Goal: Information Seeking & Learning: Learn about a topic

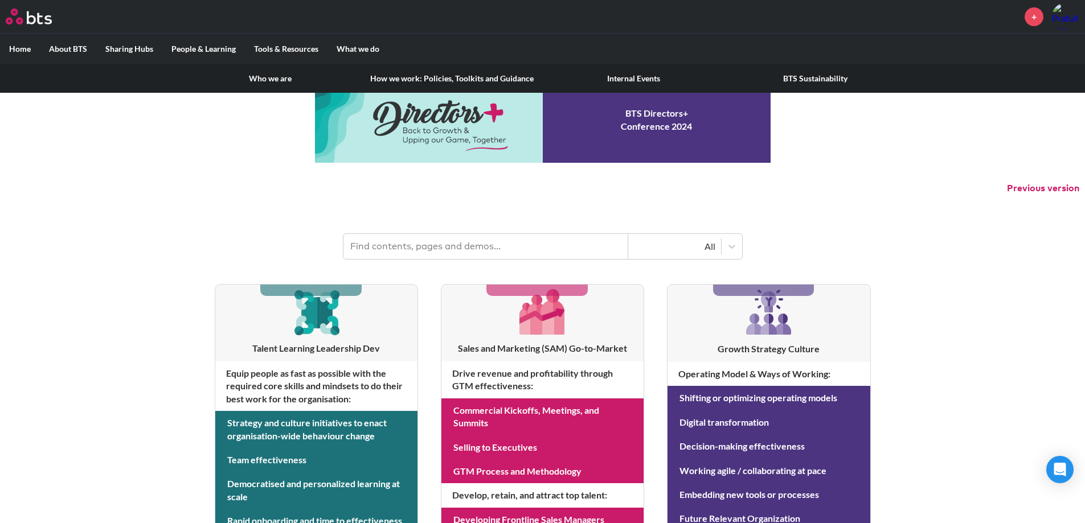
click at [272, 77] on link "Who we are" at bounding box center [270, 79] width 182 height 30
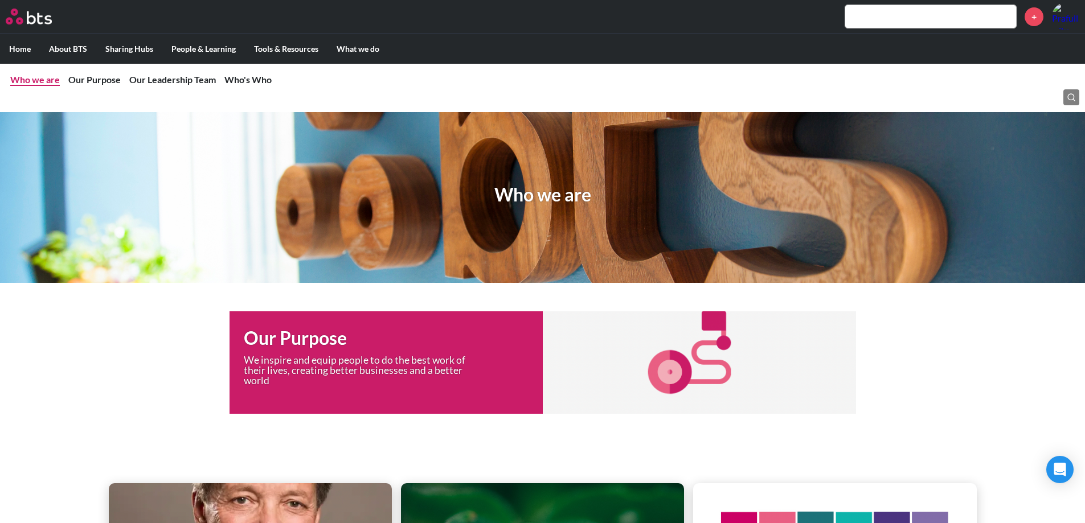
click at [22, 79] on link "Who we are" at bounding box center [35, 79] width 50 height 11
click at [83, 82] on link "Our Purpose" at bounding box center [94, 79] width 52 height 11
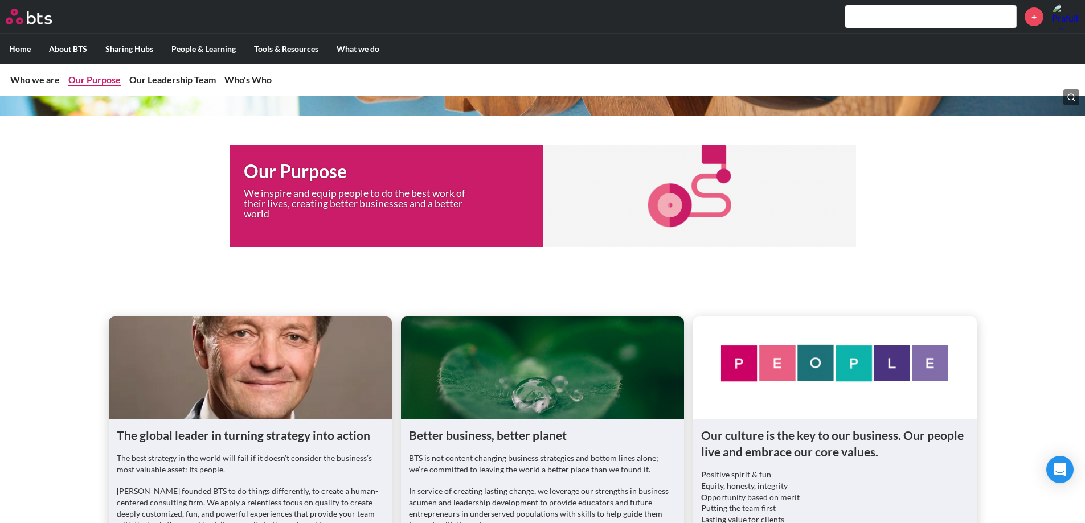
scroll to position [169, 0]
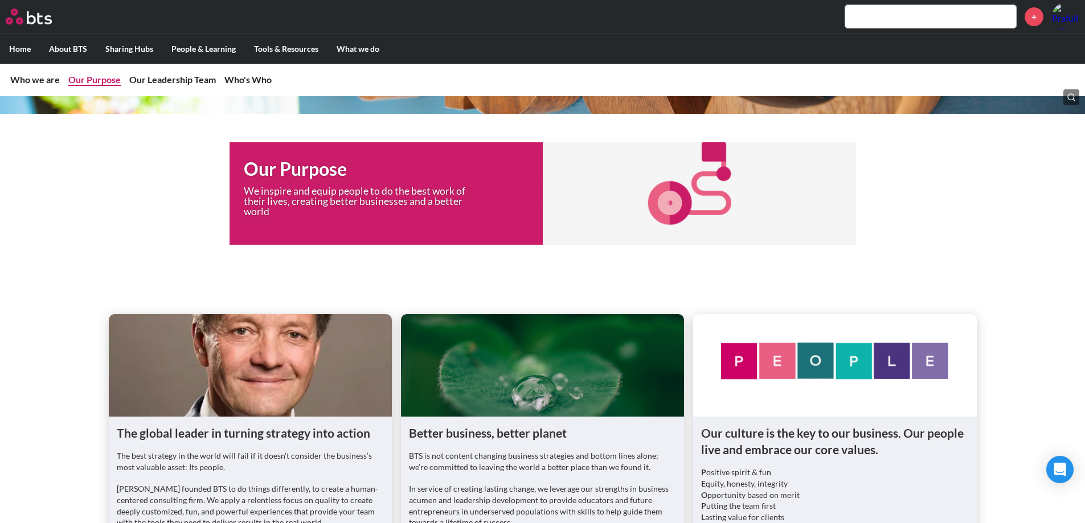
click at [83, 82] on link "Our Purpose" at bounding box center [94, 79] width 52 height 11
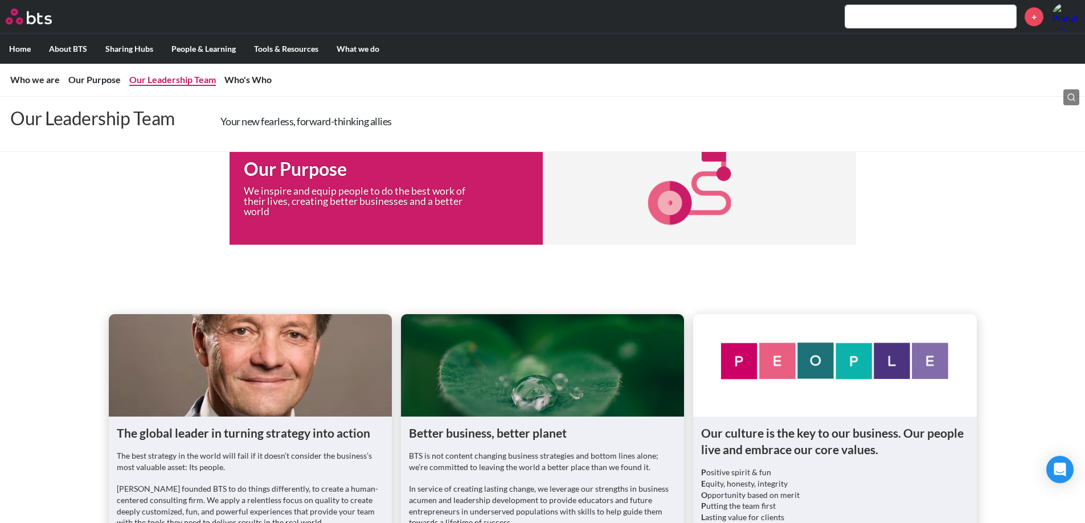
click at [163, 79] on link "Our Leadership Team" at bounding box center [172, 79] width 87 height 11
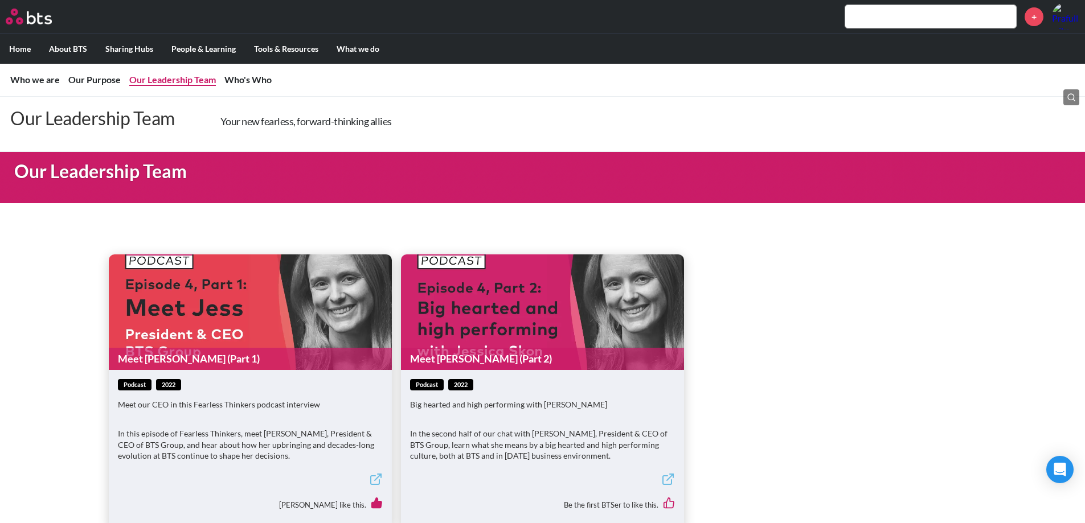
scroll to position [697, 0]
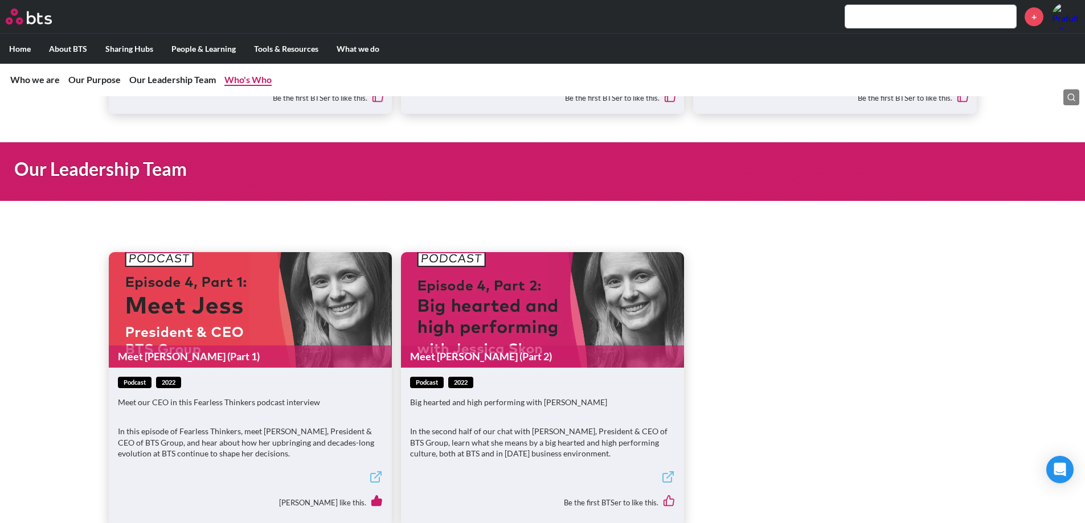
click at [234, 75] on link "Who's Who" at bounding box center [247, 79] width 47 height 11
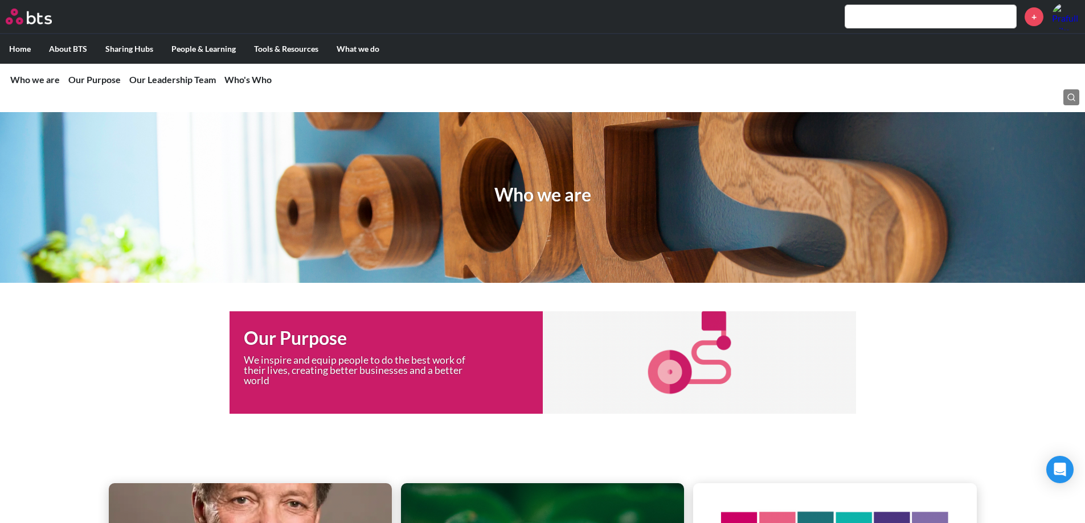
click at [11, 44] on label "Home" at bounding box center [20, 49] width 40 height 30
click at [0, 0] on input "Home" at bounding box center [0, 0] width 0 height 0
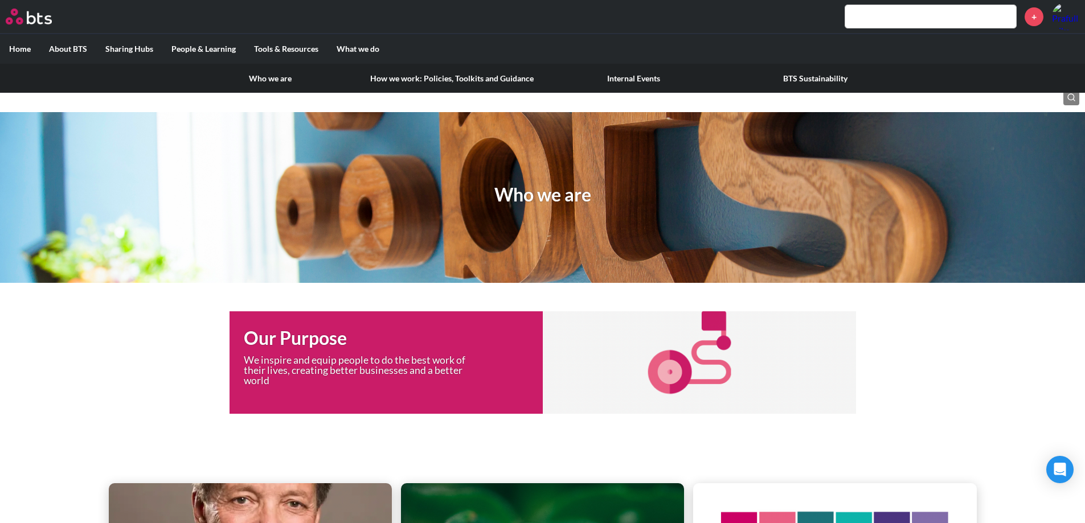
click at [393, 73] on link "How we work: Policies, Toolkits and Guidance" at bounding box center [452, 79] width 182 height 30
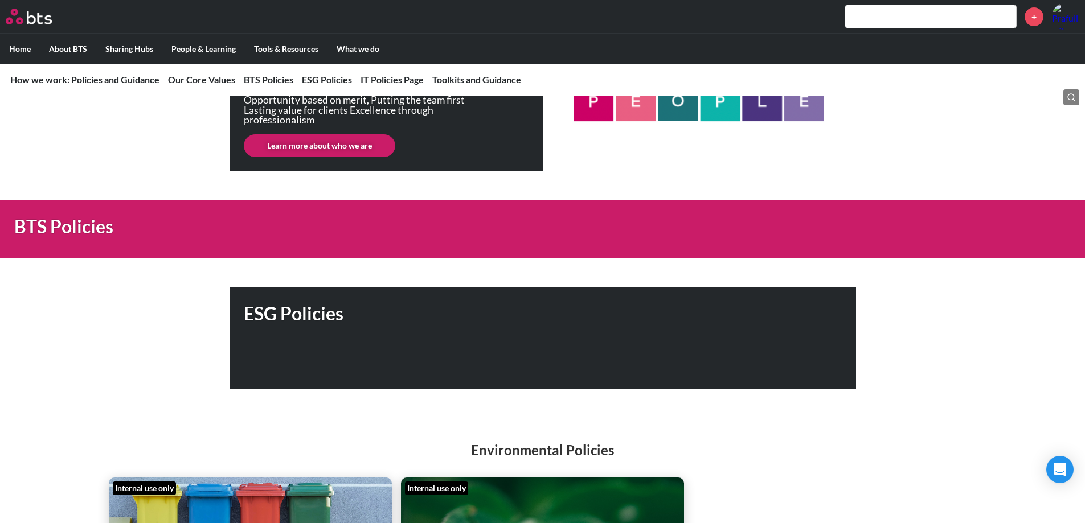
scroll to position [270, 0]
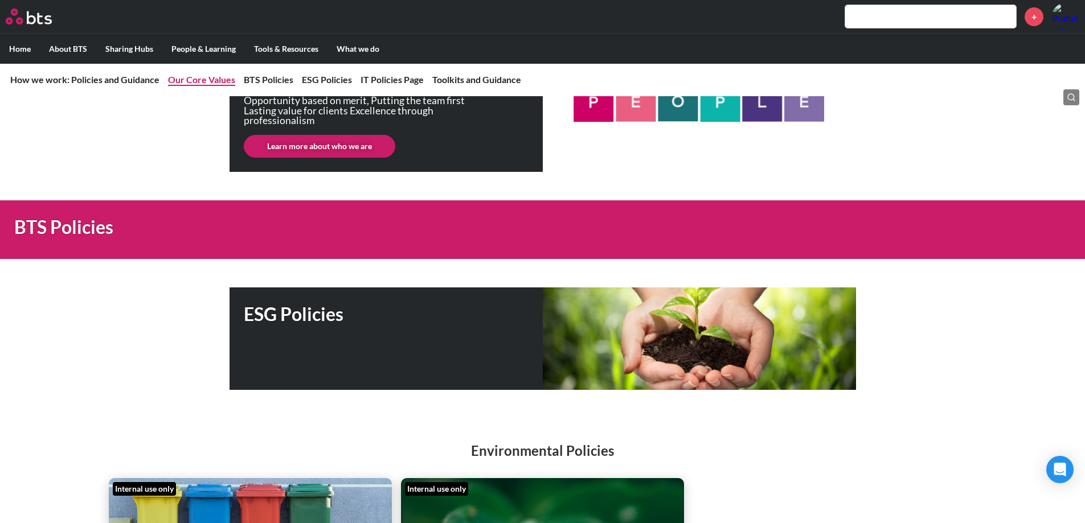
click at [225, 76] on link "Our Core Values" at bounding box center [201, 79] width 67 height 11
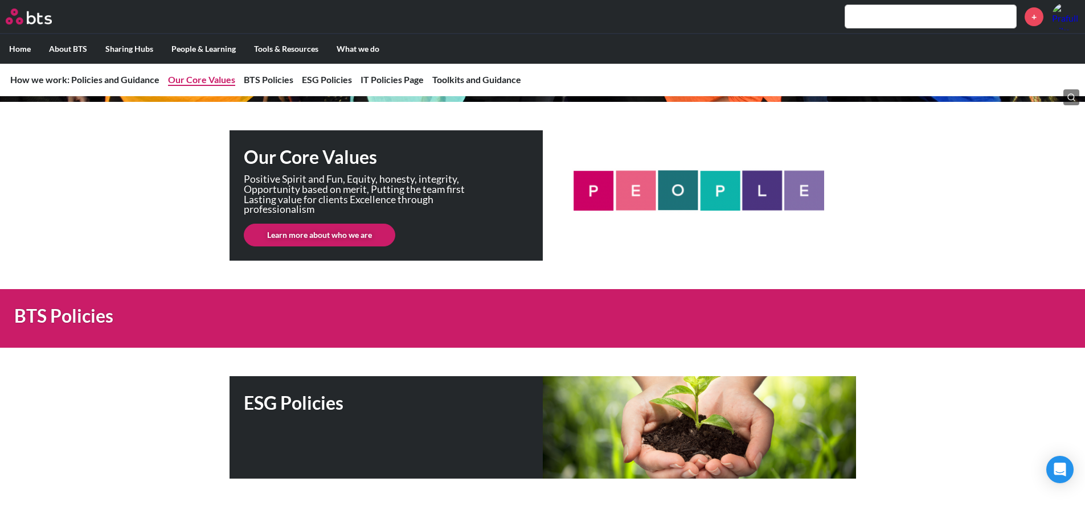
scroll to position [169, 0]
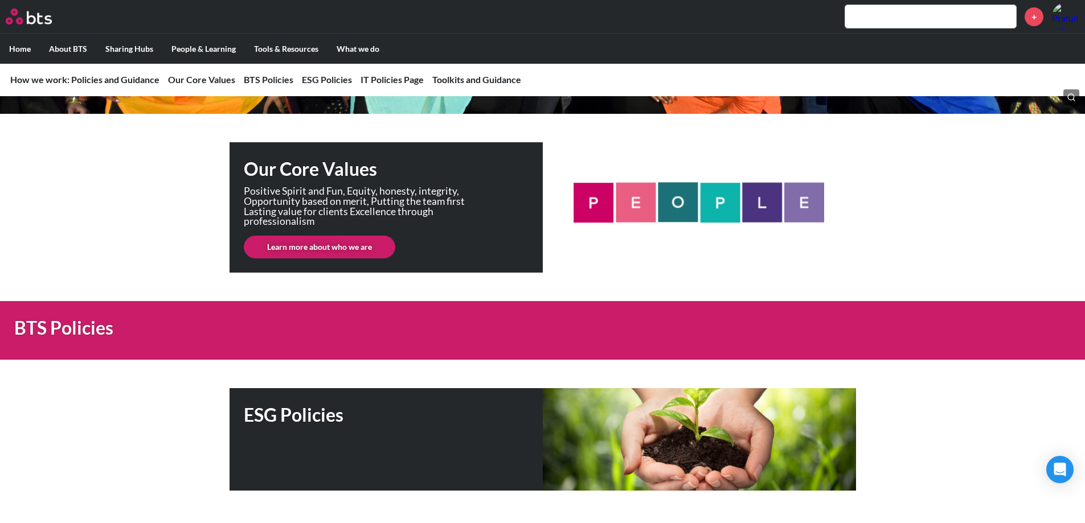
click at [335, 248] on link "Learn more about who we are" at bounding box center [319, 247] width 151 height 23
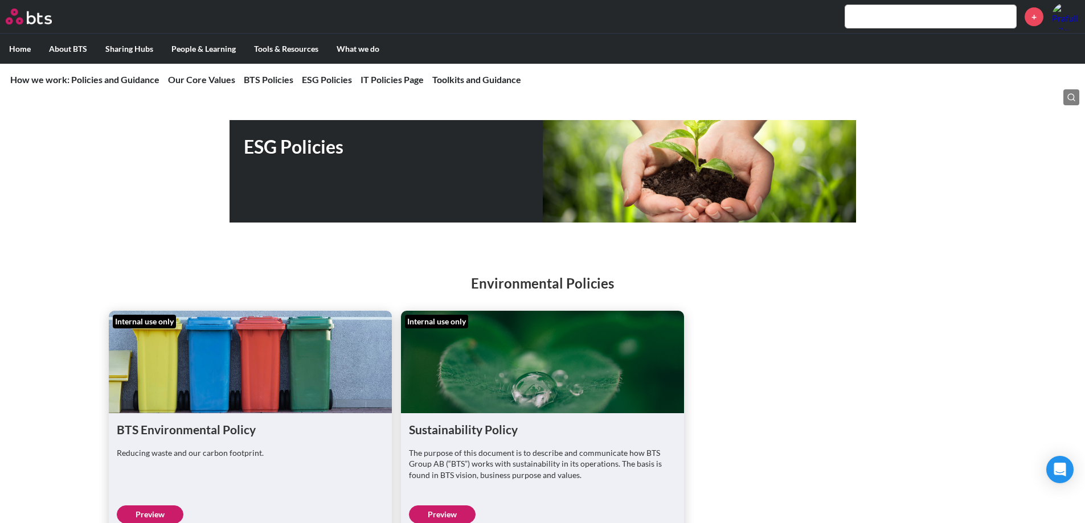
scroll to position [438, 0]
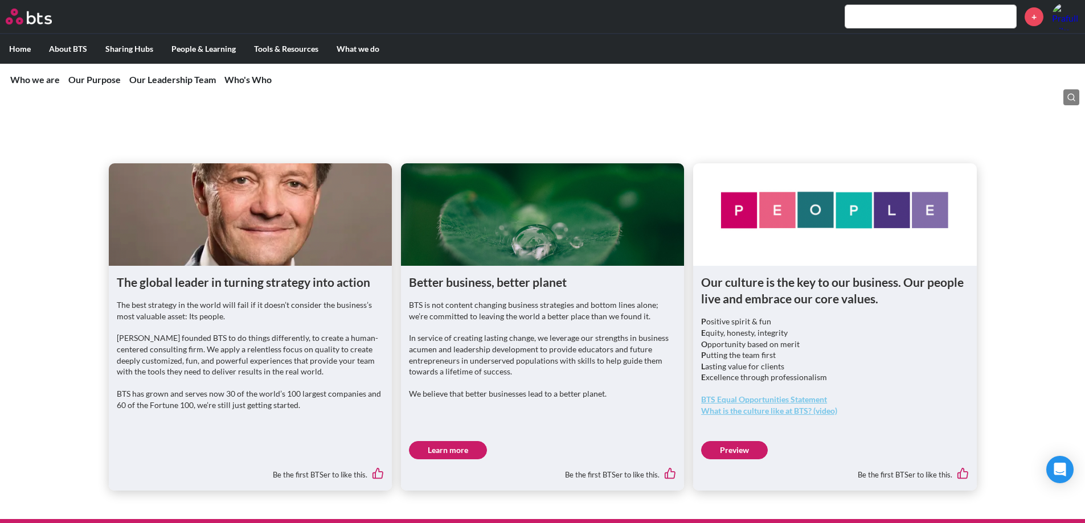
scroll to position [319, 0]
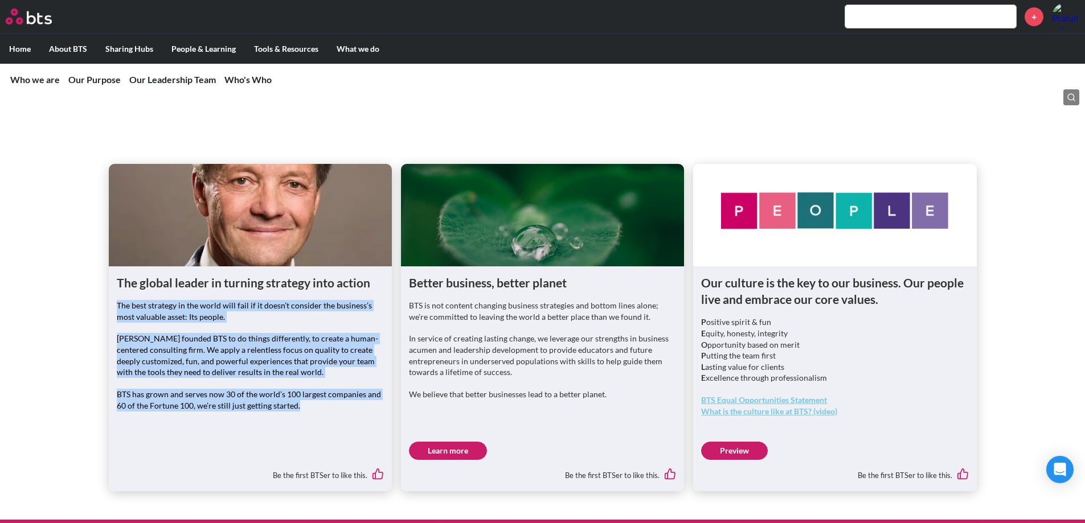
drag, startPoint x: 117, startPoint y: 306, endPoint x: 301, endPoint y: 412, distance: 212.1
click at [301, 412] on div "The best strategy in the world will fail if it doesn’t consider the business’s …" at bounding box center [250, 361] width 267 height 122
copy div "The best strategy in the world will fail if it doesn’t consider the business’s …"
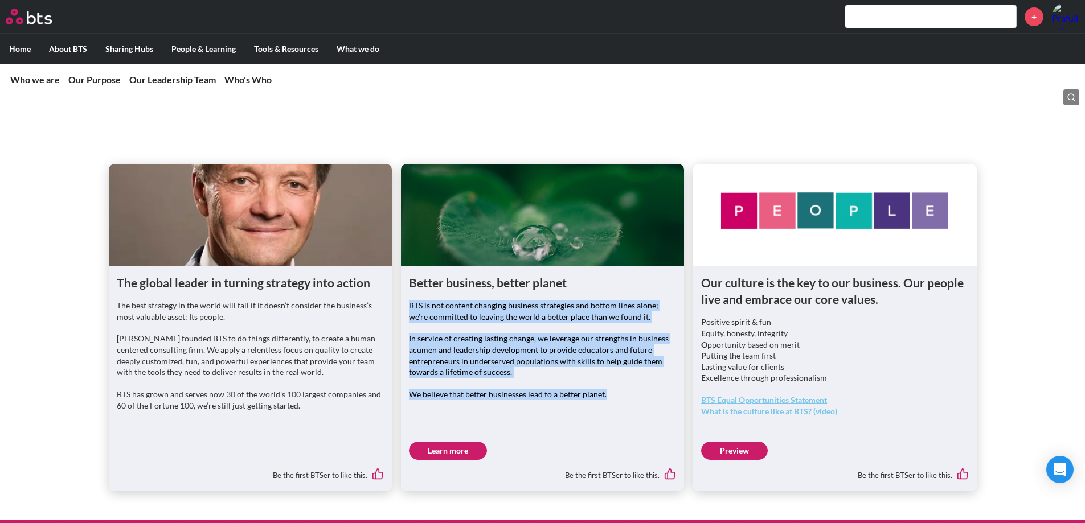
drag, startPoint x: 408, startPoint y: 307, endPoint x: 605, endPoint y: 397, distance: 216.6
click at [605, 397] on div "BTS is not content changing business strategies and bottom lines alone; we’re c…" at bounding box center [542, 355] width 267 height 111
copy div "BTS is not content changing business strategies and bottom lines alone; we’re c…"
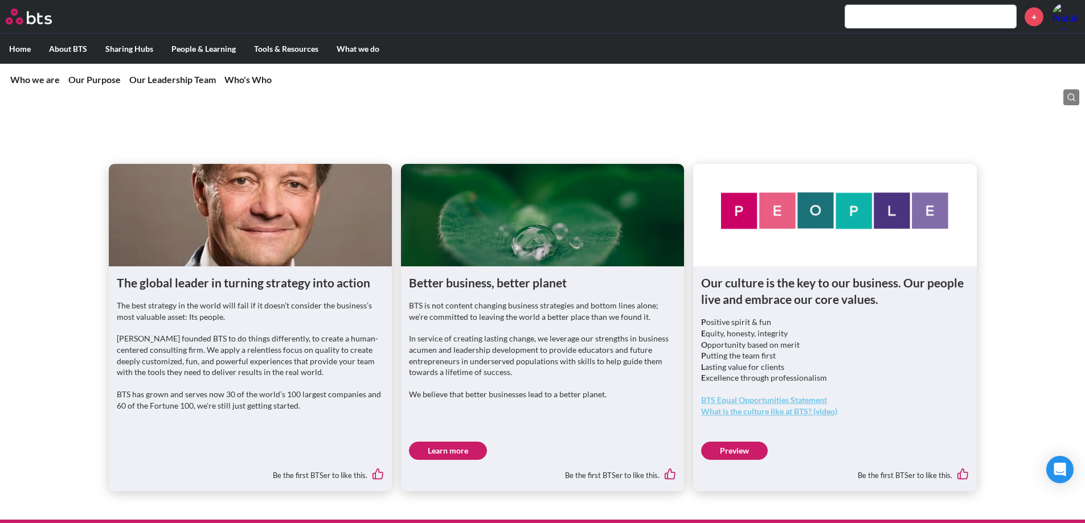
click at [707, 337] on p "P ositive spirit & fun E quity, honesty, integrity O pportunity based on merit …" at bounding box center [834, 350] width 267 height 67
copy p "E quity"
click at [790, 400] on link "BTS Equal Opportunities Statement" at bounding box center [764, 400] width 126 height 10
click at [791, 409] on link "What is the culture like at BTS? (video)" at bounding box center [769, 412] width 136 height 10
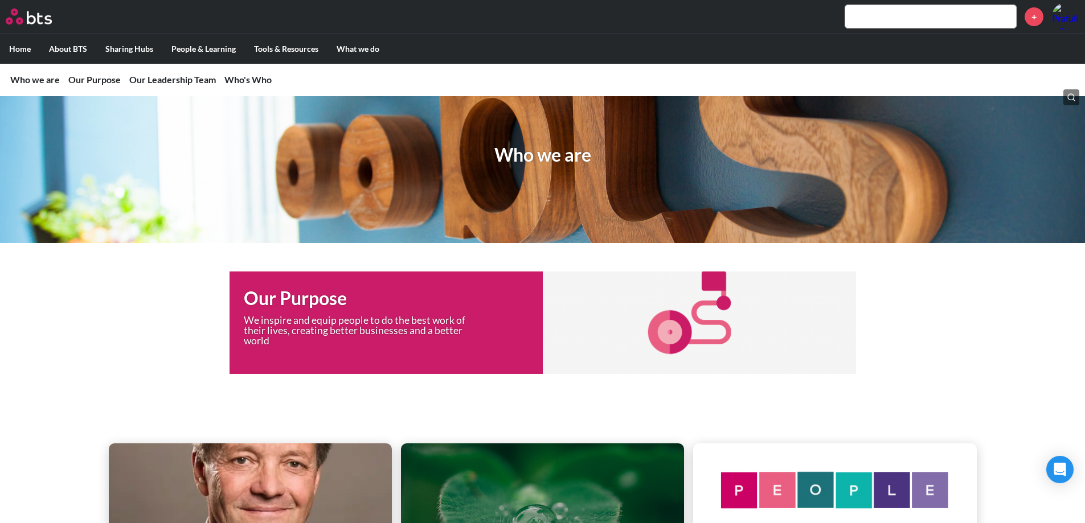
scroll to position [0, 0]
